Goal: Task Accomplishment & Management: Manage account settings

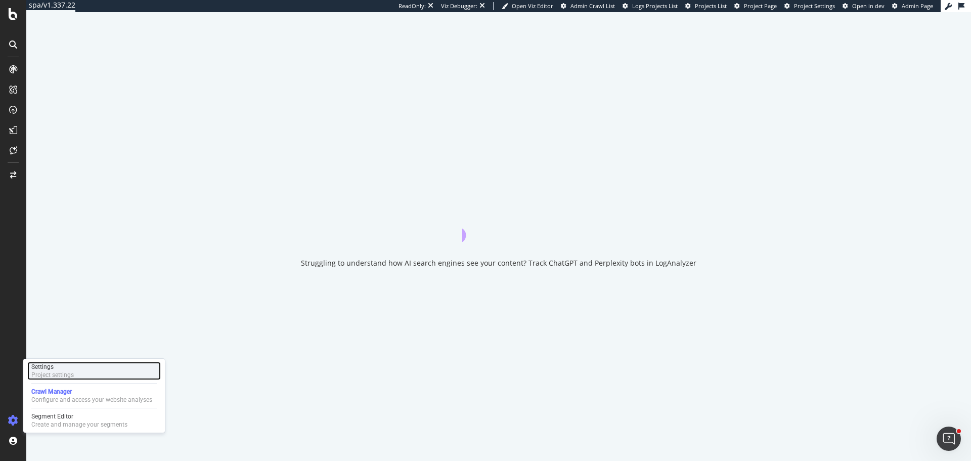
click at [56, 367] on div "Settings" at bounding box center [52, 367] width 42 height 8
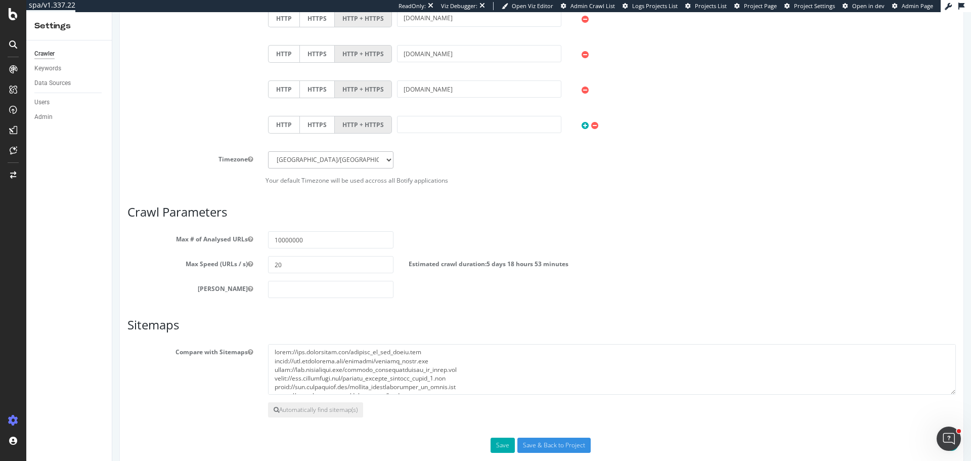
scroll to position [556, 0]
